Goal: Transaction & Acquisition: Purchase product/service

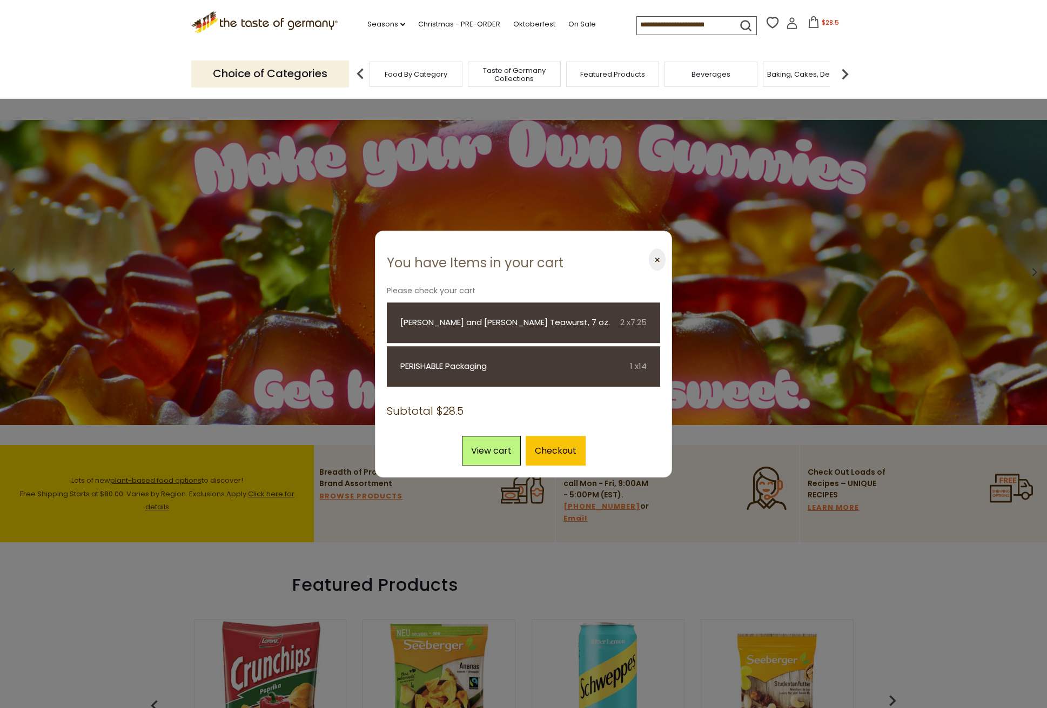
click at [845, 71] on img at bounding box center [845, 74] width 22 height 22
click at [847, 71] on img at bounding box center [845, 74] width 22 height 22
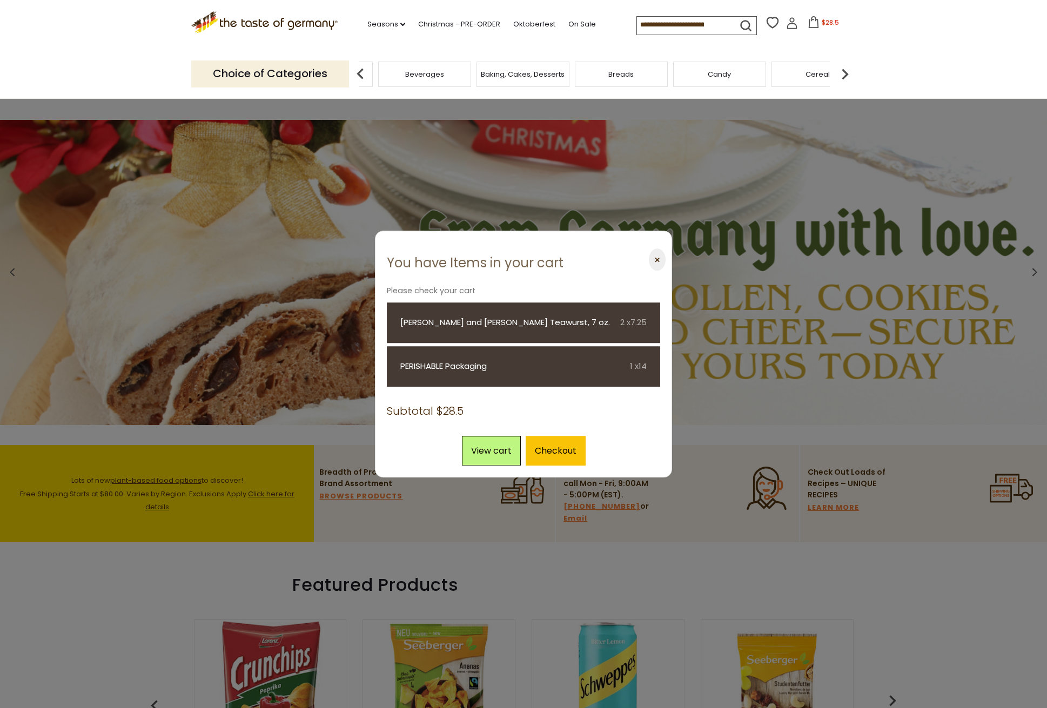
click at [847, 71] on img at bounding box center [845, 74] width 22 height 22
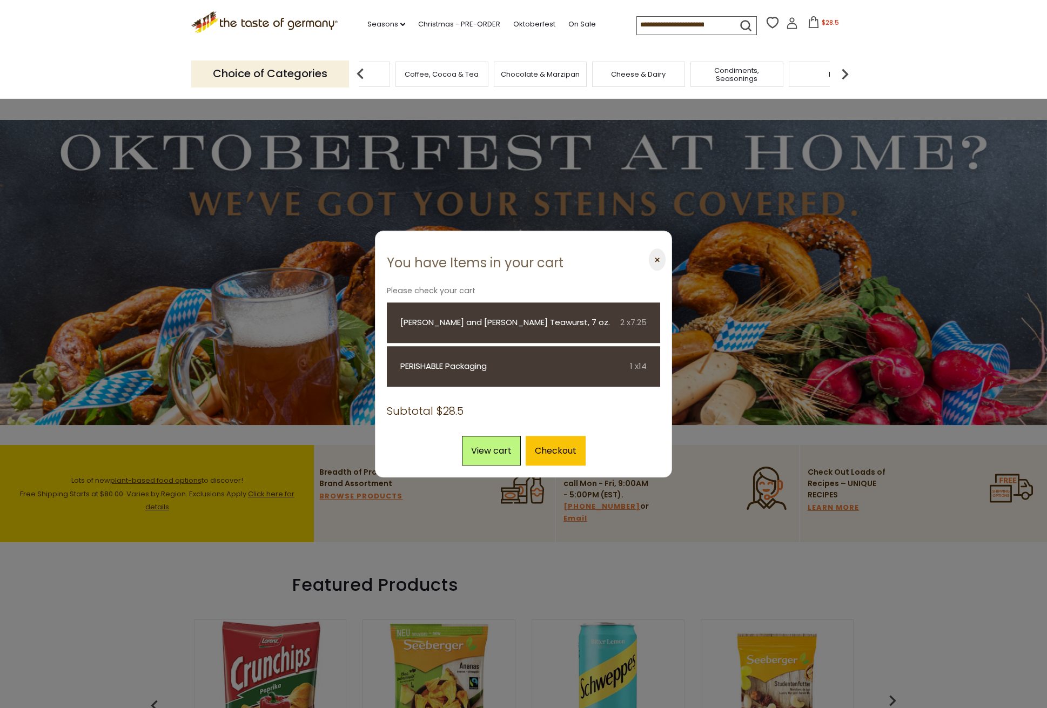
click at [847, 71] on img at bounding box center [845, 74] width 22 height 22
click at [845, 71] on img at bounding box center [845, 74] width 22 height 22
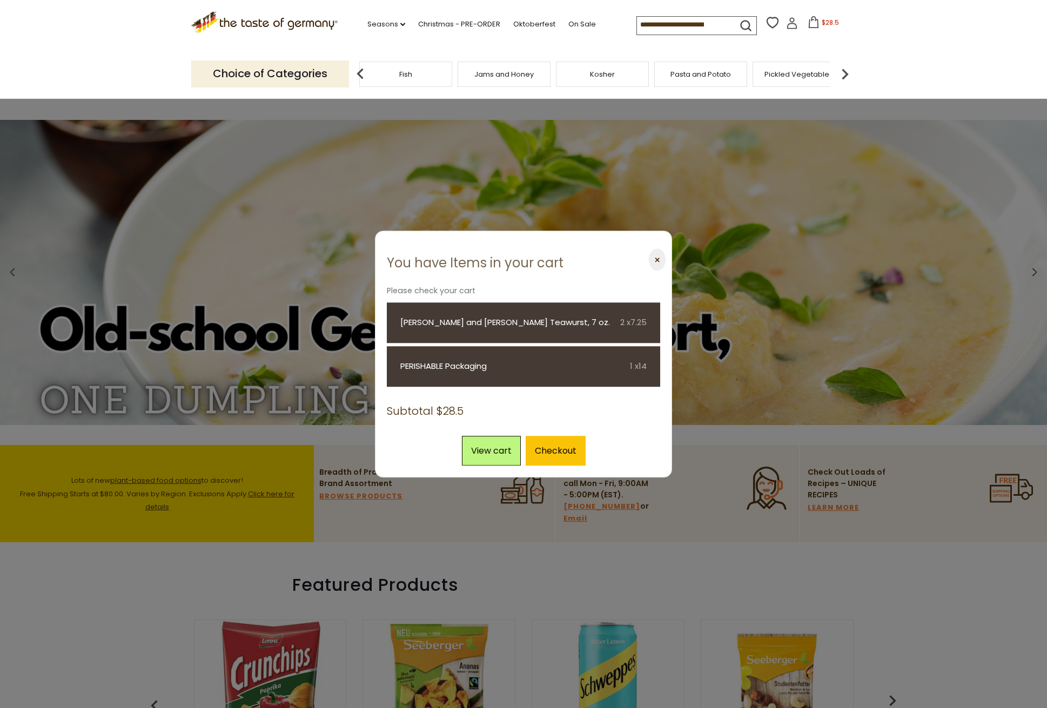
click at [845, 71] on img at bounding box center [845, 74] width 22 height 22
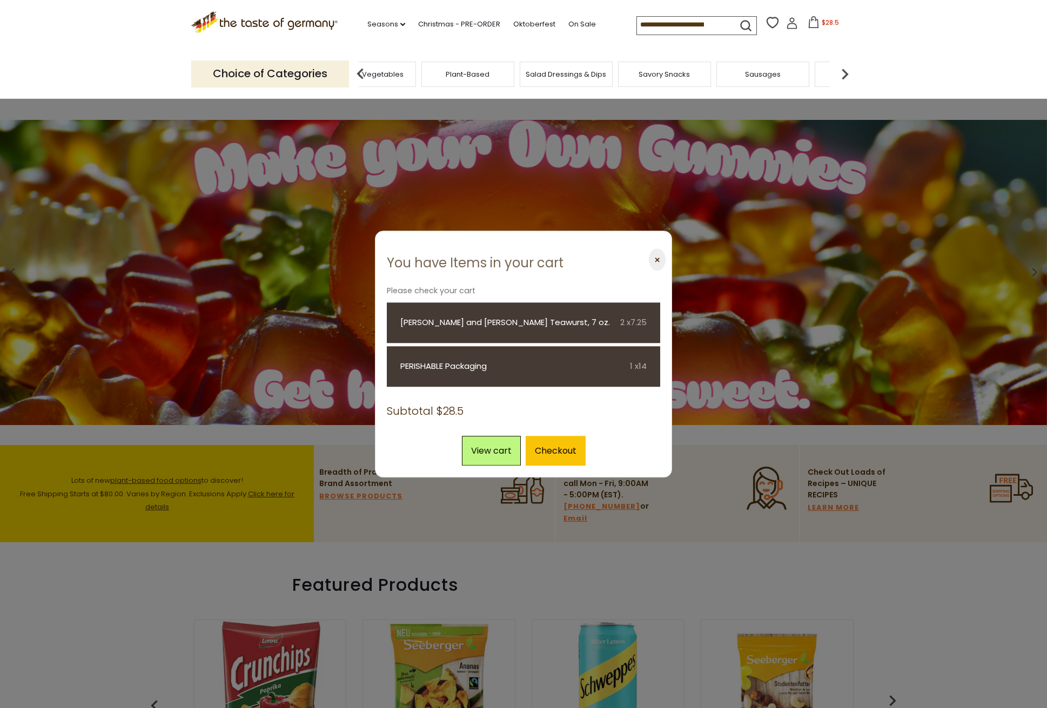
click at [751, 76] on span "Sausages" at bounding box center [763, 74] width 36 height 8
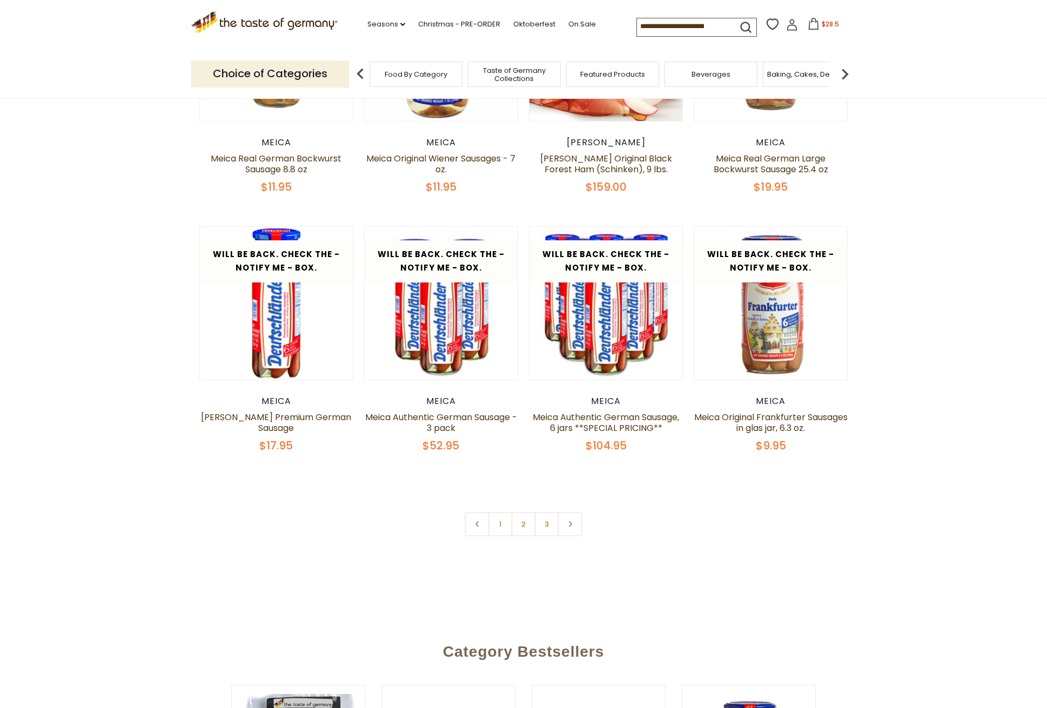
scroll to position [517, 0]
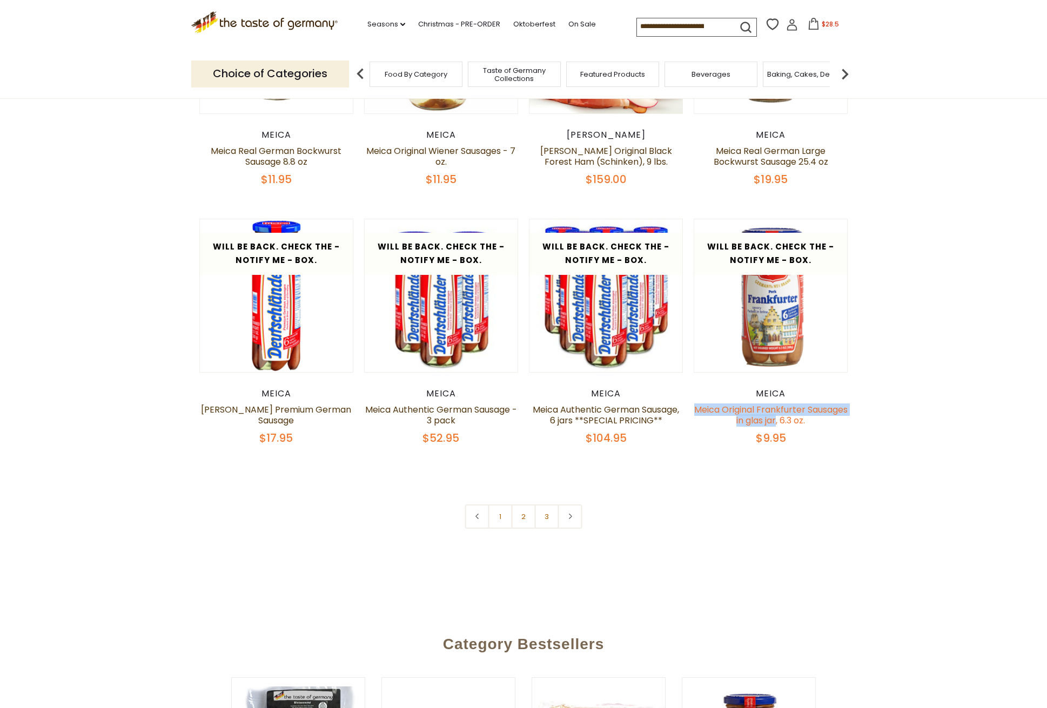
drag, startPoint x: 712, startPoint y: 405, endPoint x: 797, endPoint y: 416, distance: 84.9
click at [799, 416] on h5 "Meica Original Frankfurter Sausages in glas jar, 6.3 oz." at bounding box center [770, 415] width 154 height 22
copy link "Meica Original Frankfurter Sausages in glas jar"
